Goal: Navigation & Orientation: Go to known website

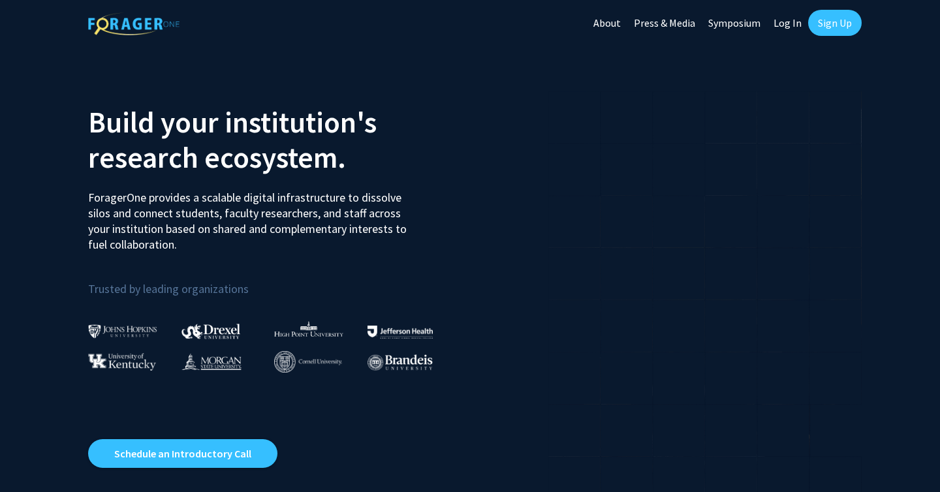
click at [785, 25] on link "Log In" at bounding box center [787, 23] width 41 height 46
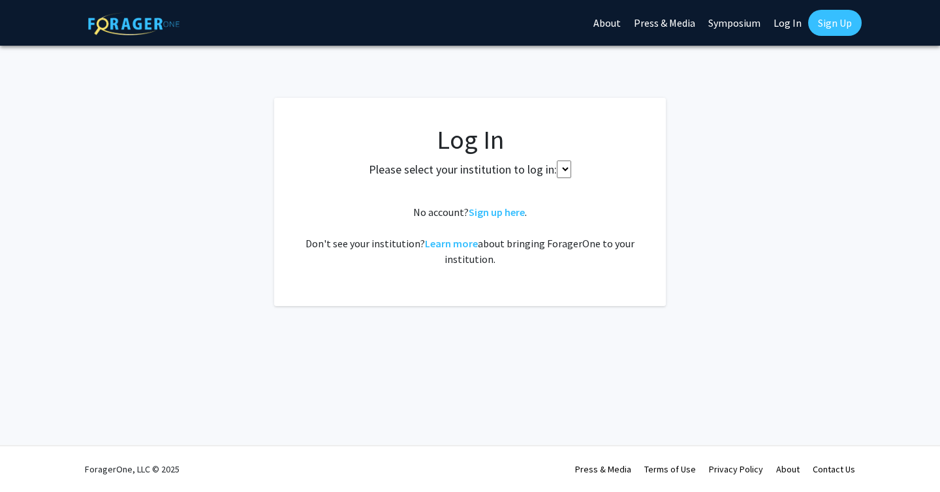
click at [561, 172] on select at bounding box center [564, 170] width 14 height 18
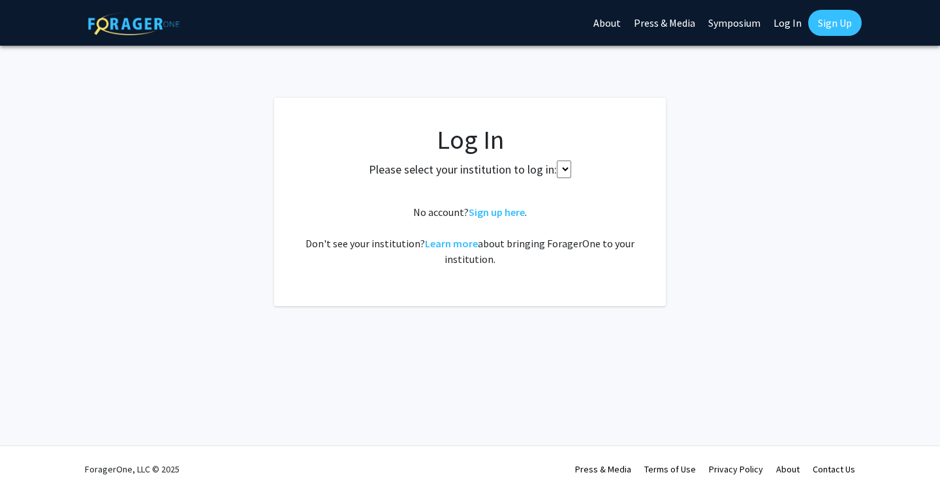
click at [561, 172] on select at bounding box center [564, 170] width 14 height 18
